Goal: Find specific page/section

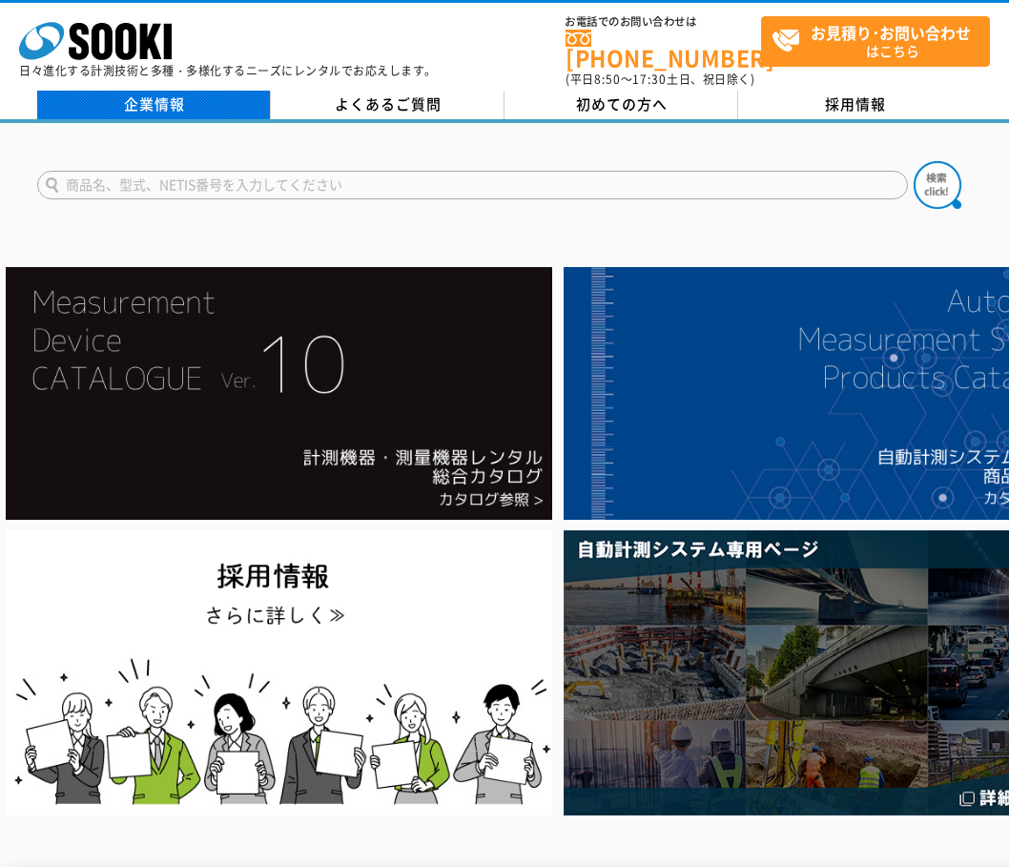
click at [183, 91] on link "企業情報" at bounding box center [154, 105] width 234 height 29
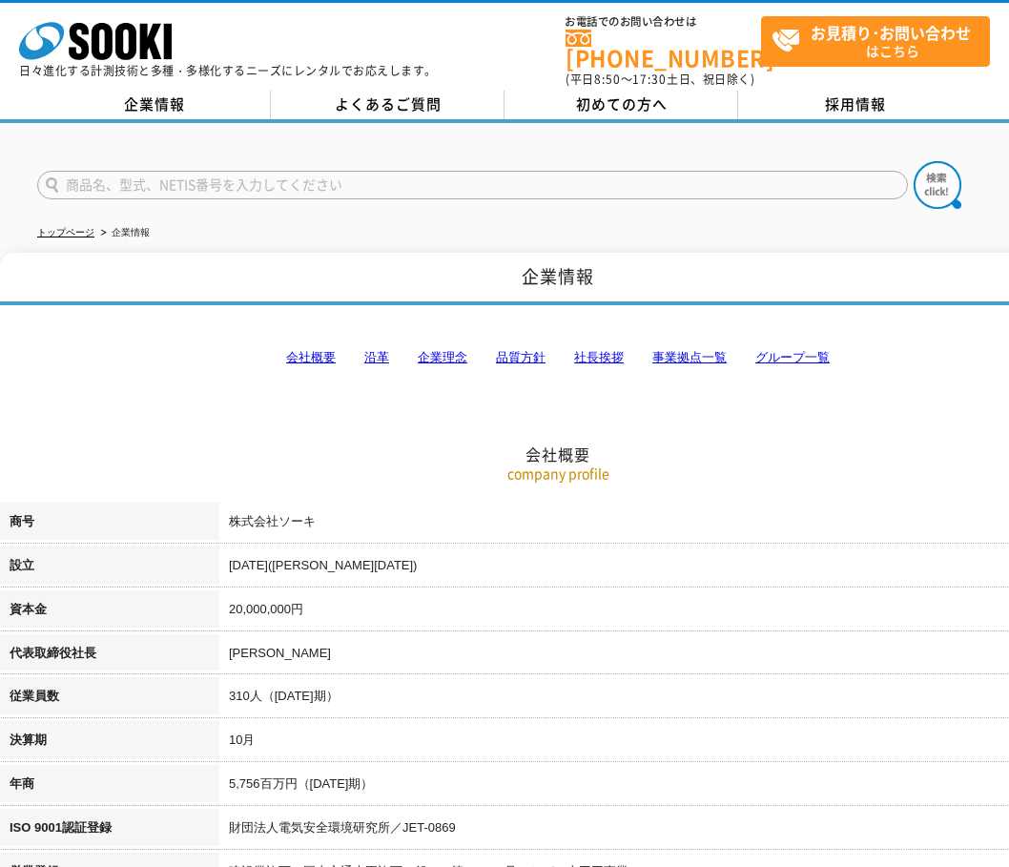
click at [701, 350] on link "事業拠点一覧" at bounding box center [690, 357] width 74 height 14
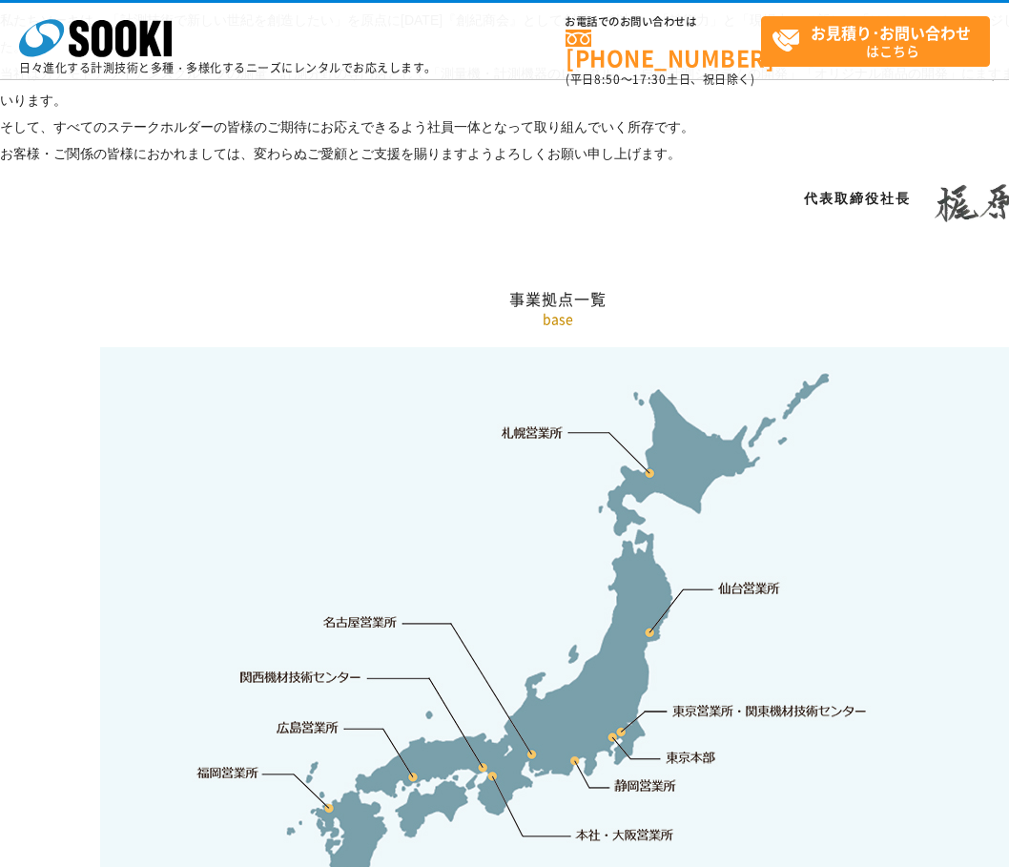
scroll to position [3832, 0]
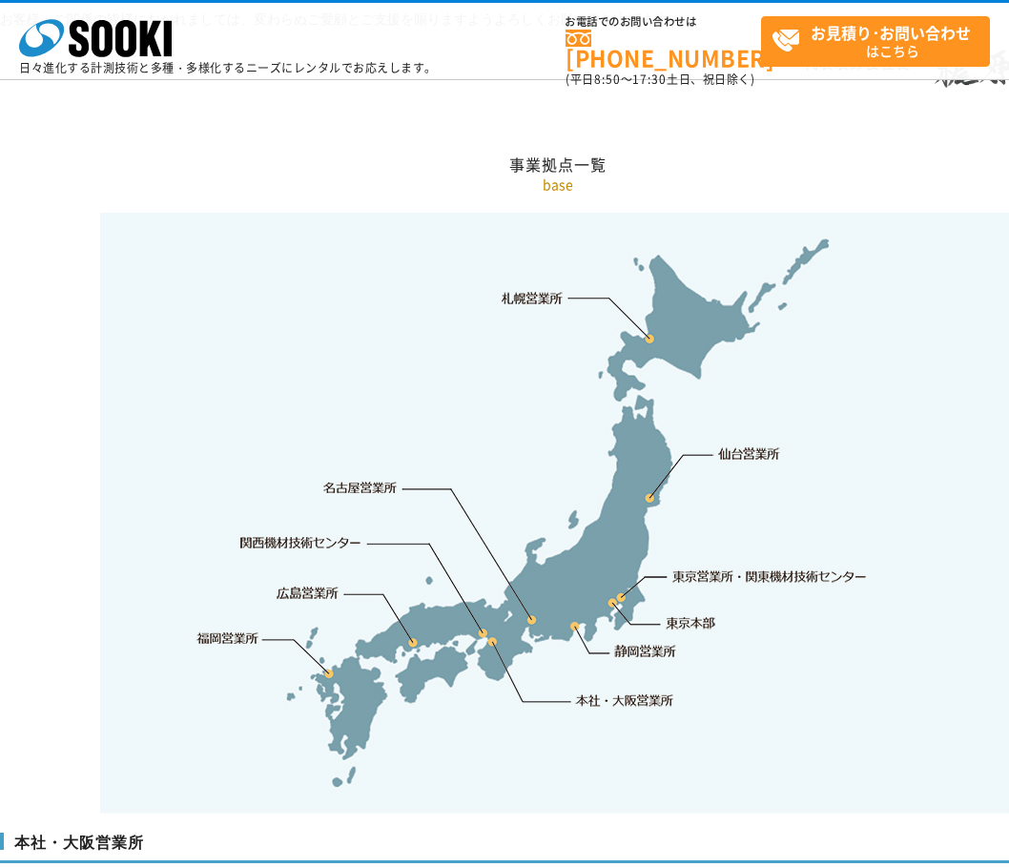
click at [747, 567] on link "東京営業所・関東機材技術センター" at bounding box center [772, 576] width 196 height 19
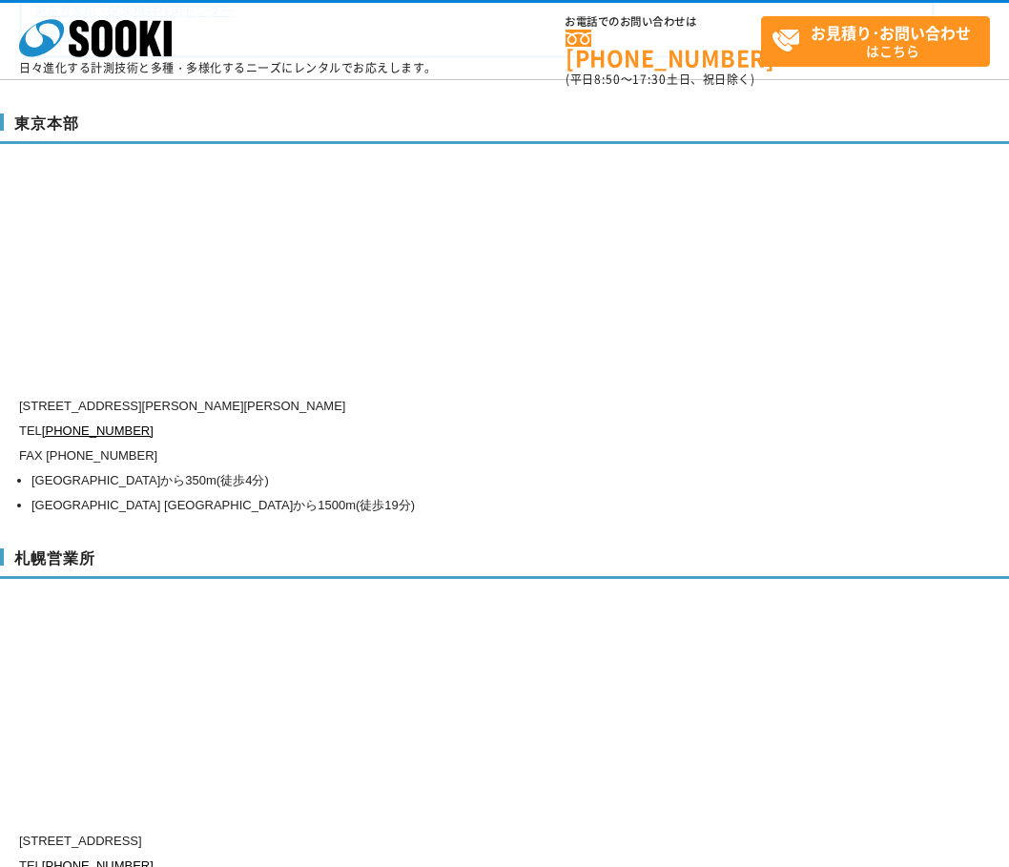
scroll to position [4913, 0]
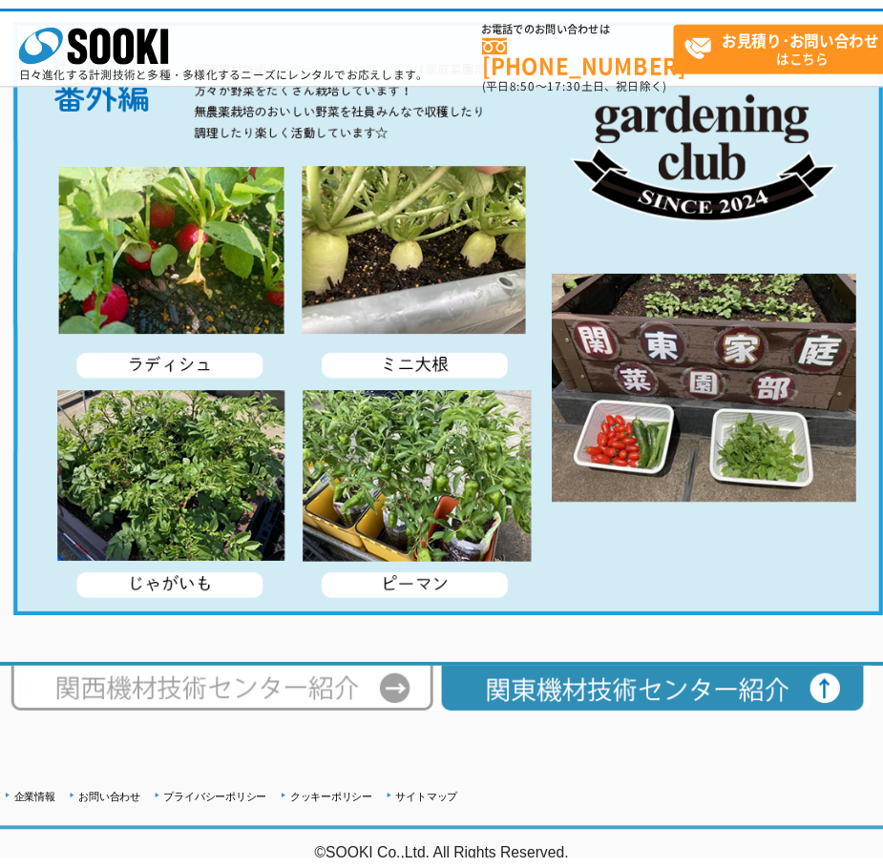
scroll to position [3533, 0]
